Goal: Information Seeking & Learning: Learn about a topic

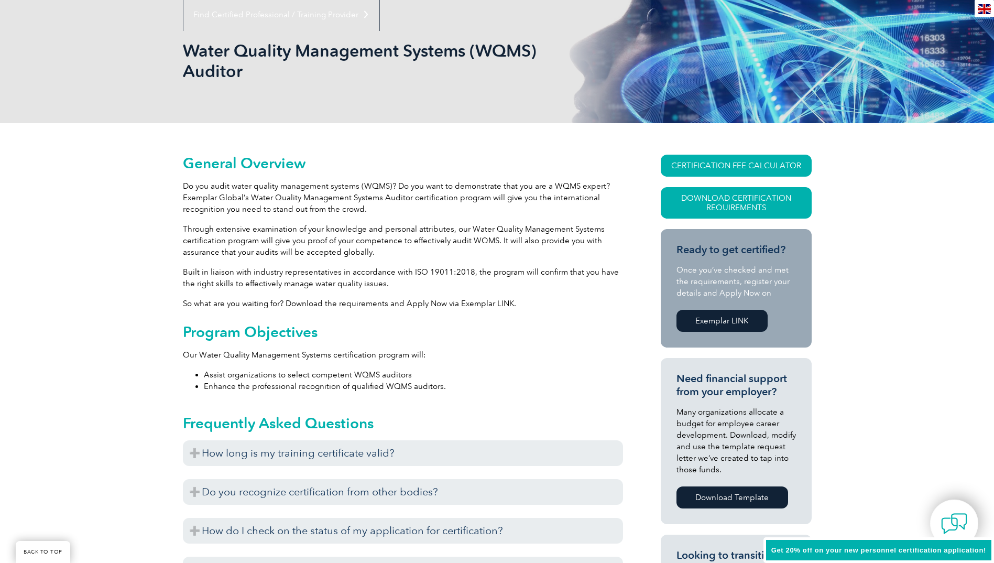
scroll to position [157, 0]
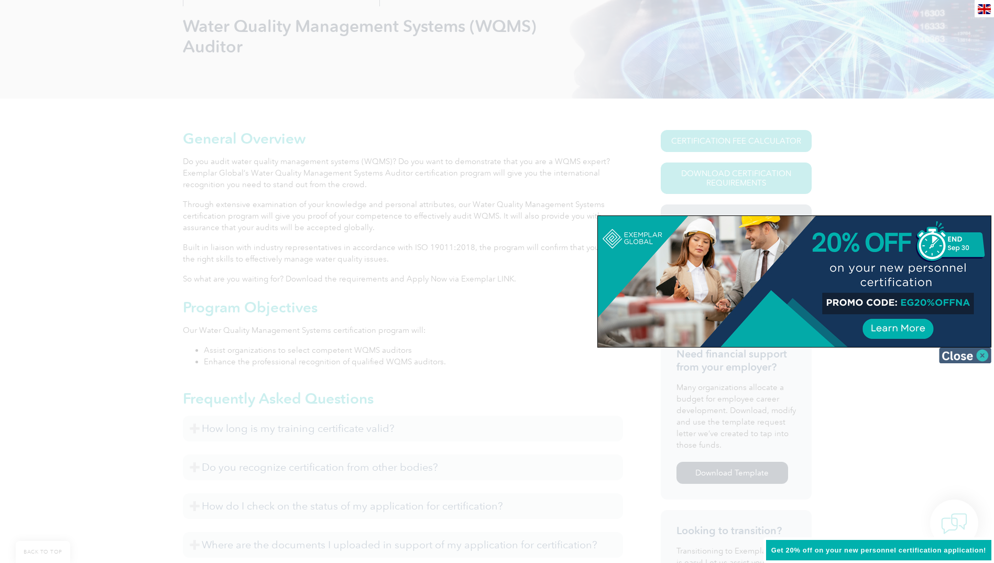
click at [973, 352] on img at bounding box center [965, 355] width 52 height 16
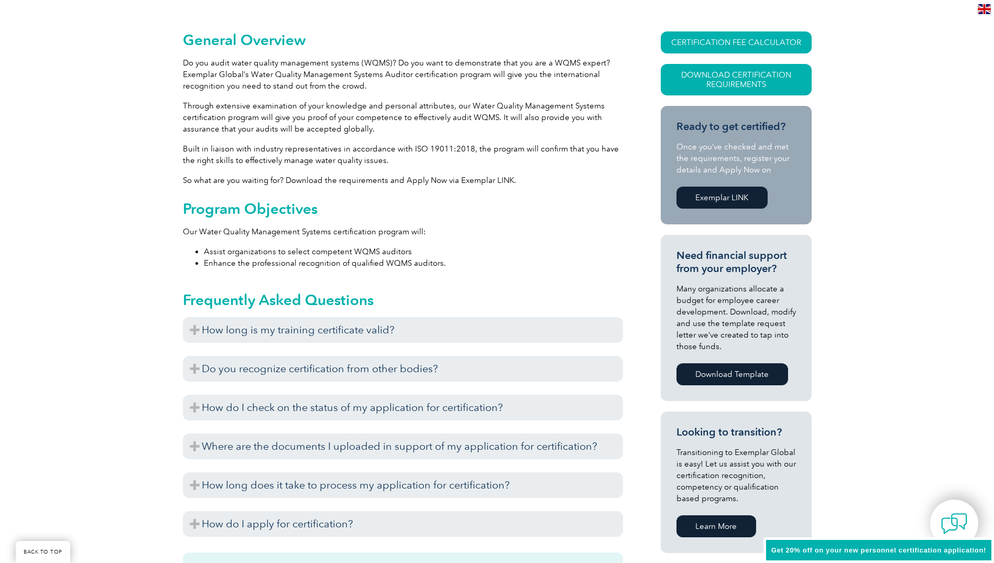
scroll to position [262, 0]
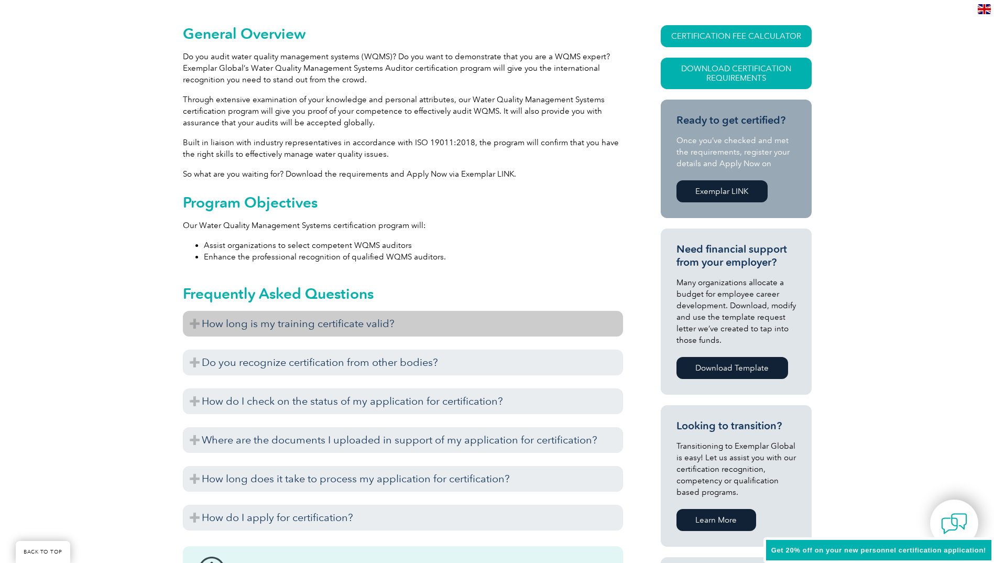
click at [435, 325] on h3 "How long is my training certificate valid?" at bounding box center [403, 324] width 440 height 26
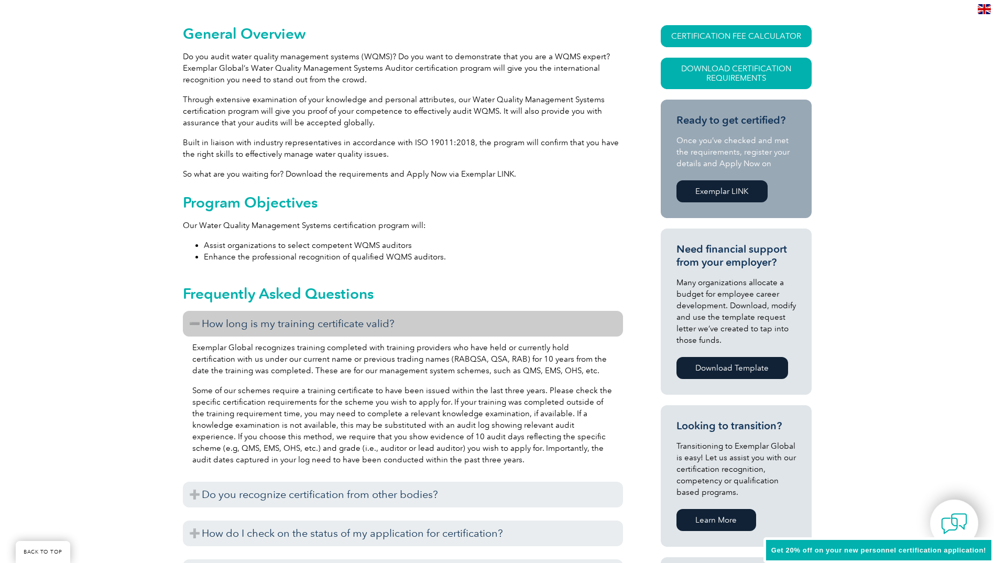
click at [435, 325] on h3 "How long is my training certificate valid?" at bounding box center [403, 324] width 440 height 26
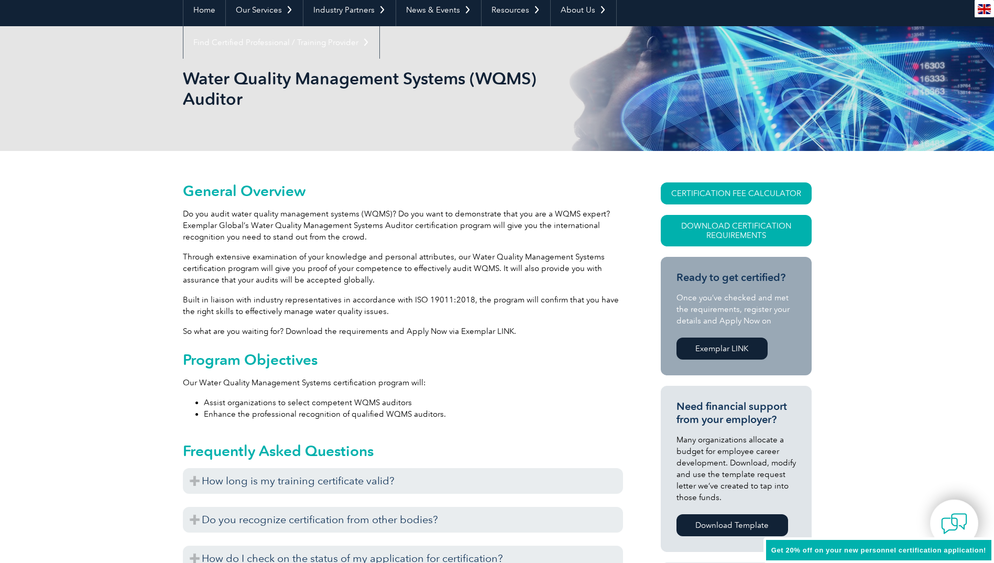
scroll to position [52, 0]
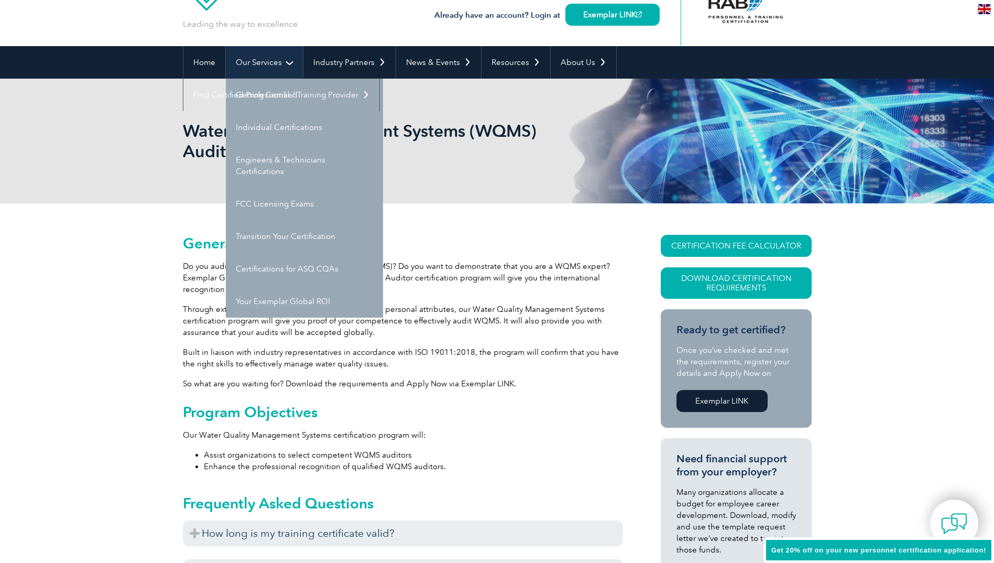
click at [241, 61] on link "Our Services" at bounding box center [264, 62] width 77 height 32
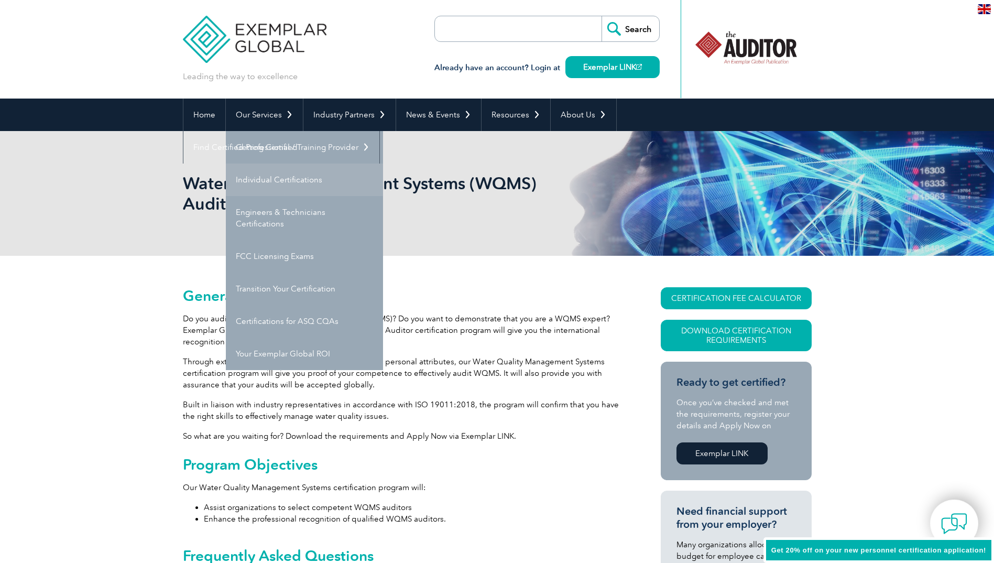
click at [260, 189] on link "Individual Certifications" at bounding box center [304, 179] width 157 height 32
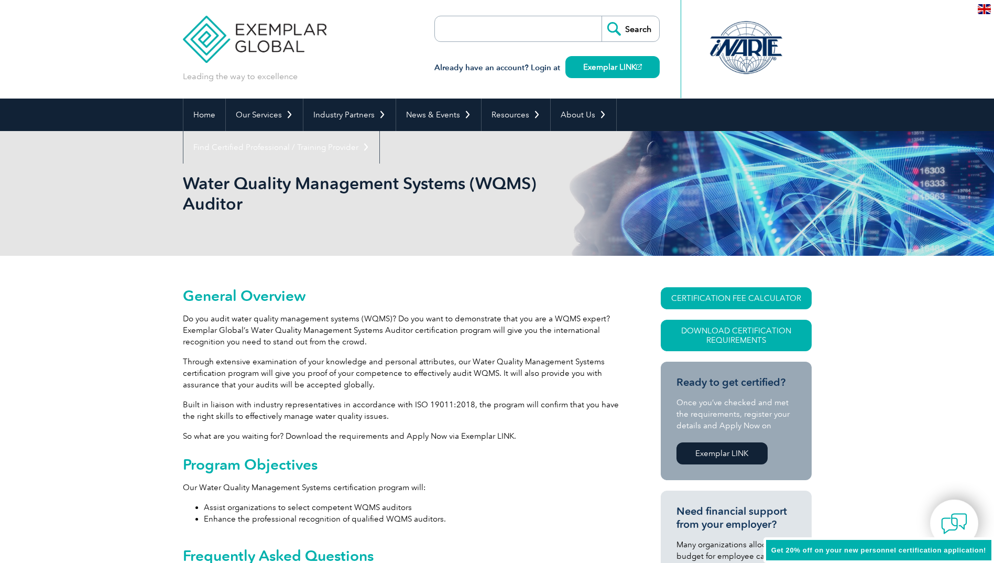
scroll to position [52, 0]
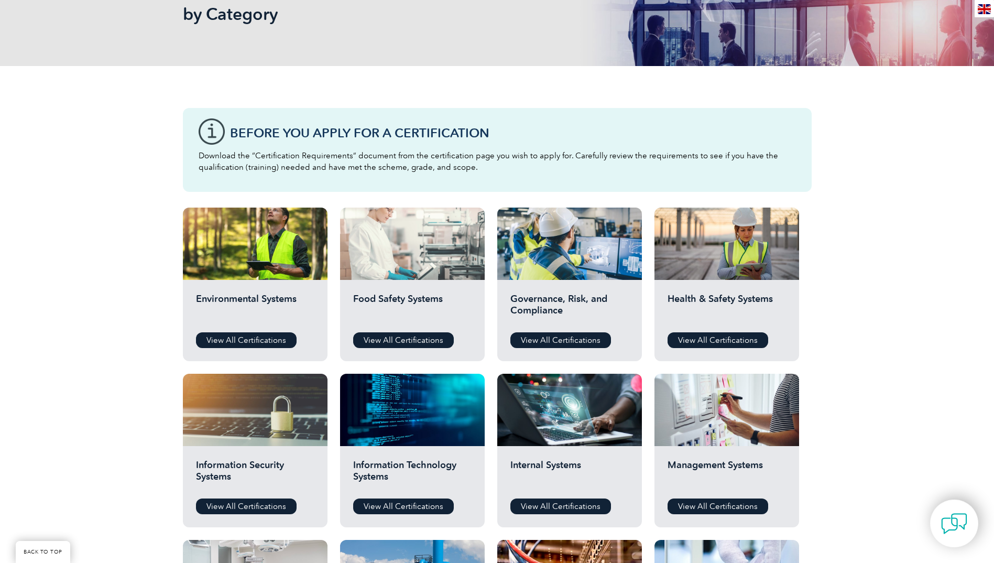
scroll to position [262, 0]
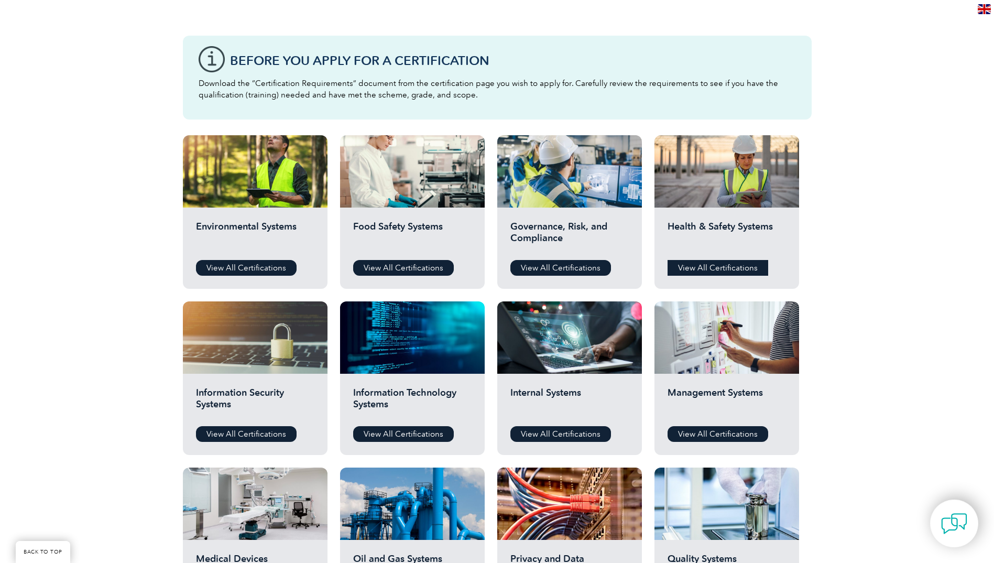
click at [694, 269] on link "View All Certifications" at bounding box center [718, 268] width 101 height 16
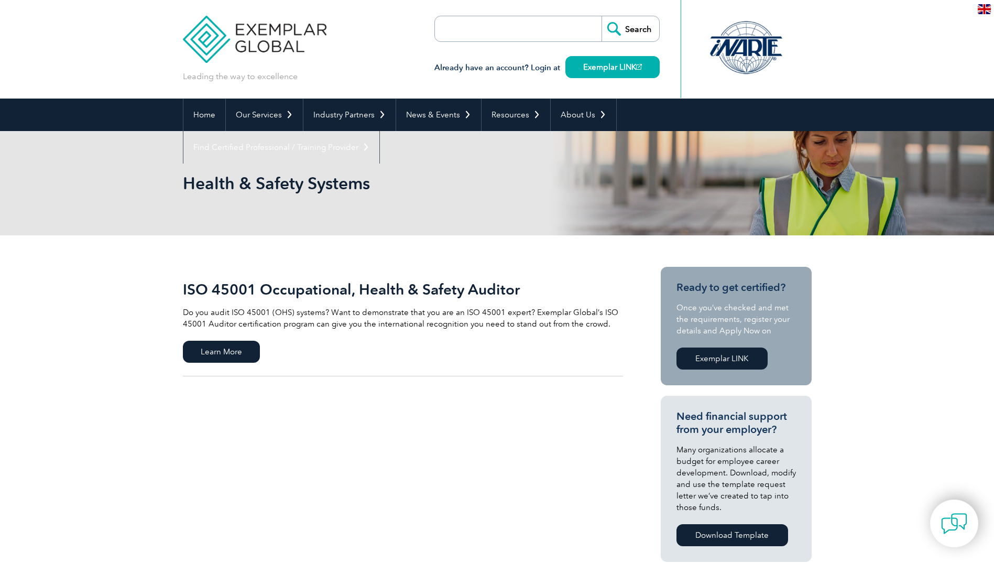
scroll to position [52, 0]
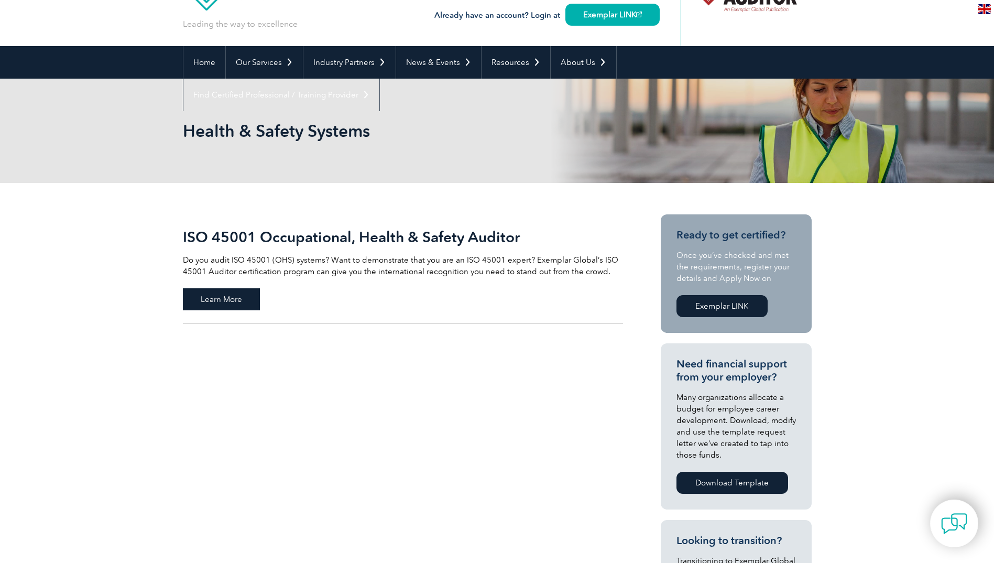
click at [202, 301] on span "Learn More" at bounding box center [221, 299] width 77 height 22
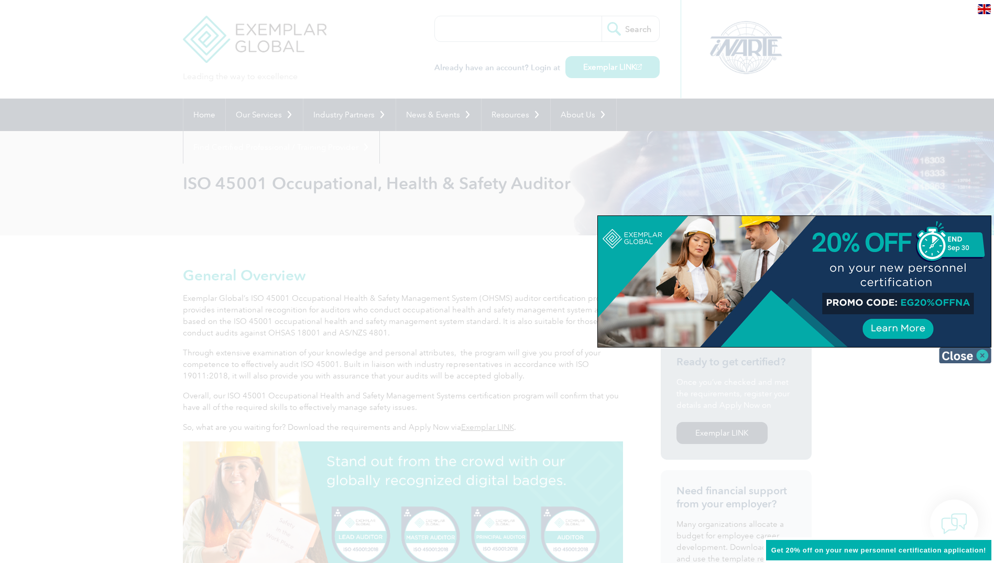
click at [951, 354] on img at bounding box center [965, 355] width 52 height 16
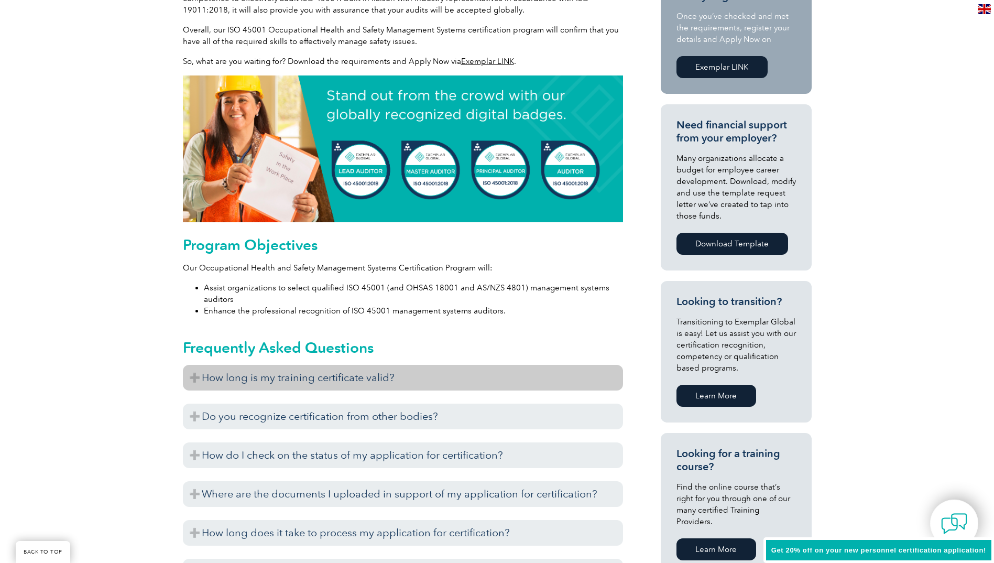
scroll to position [367, 0]
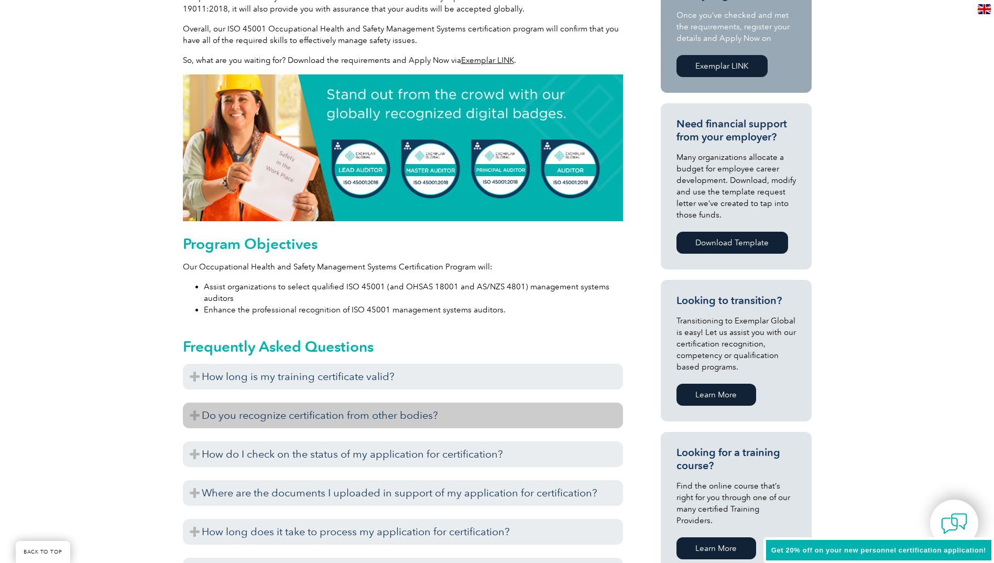
click at [312, 415] on h3 "Do you recognize certification from other bodies?" at bounding box center [403, 415] width 440 height 26
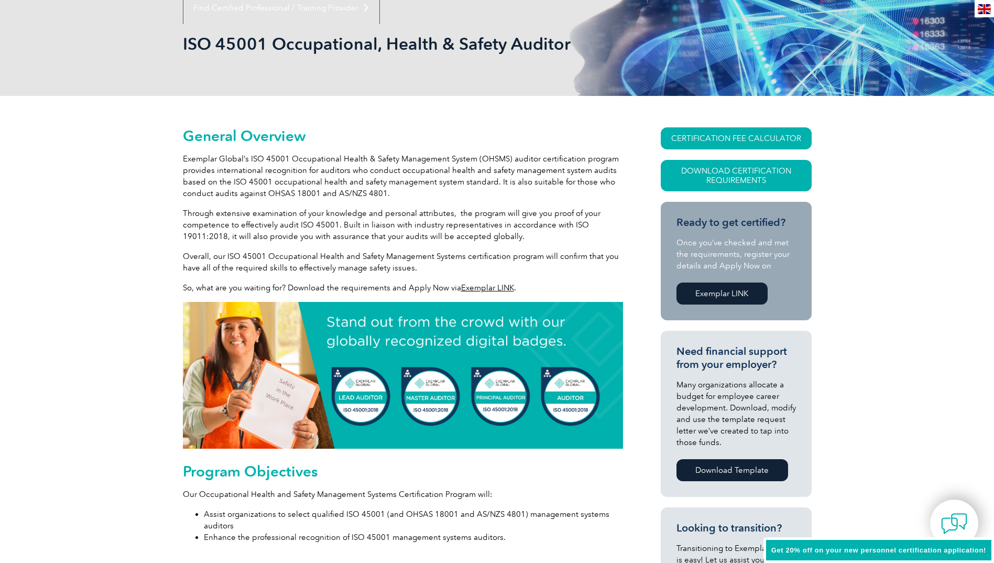
scroll to position [0, 0]
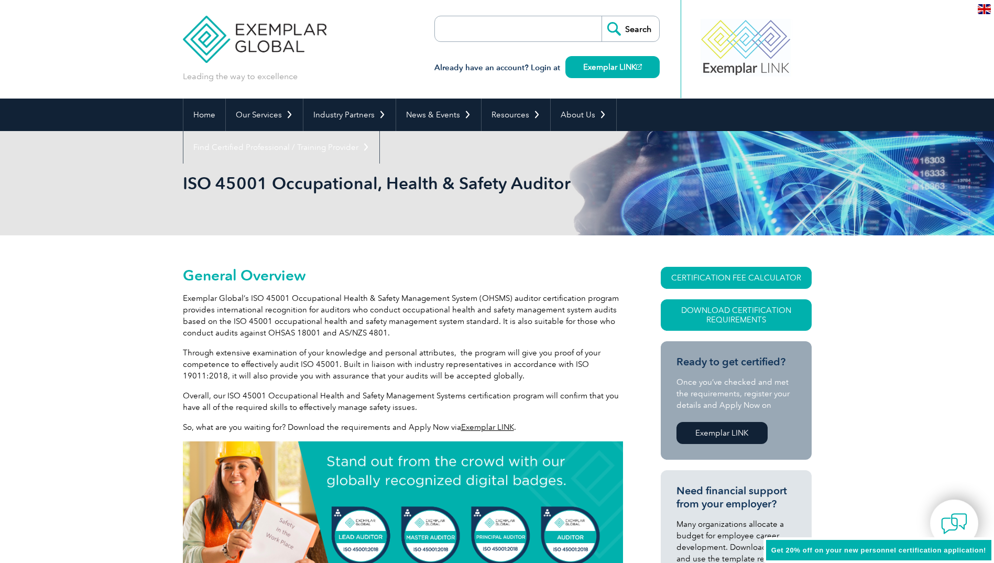
click at [737, 433] on link "Exemplar LINK" at bounding box center [721, 433] width 91 height 22
